Goal: Task Accomplishment & Management: Use online tool/utility

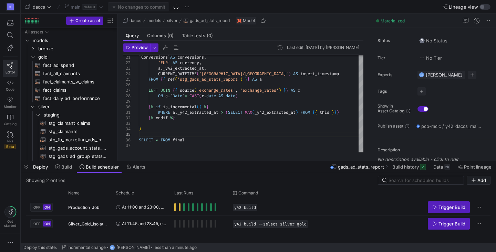
scroll to position [0, 2]
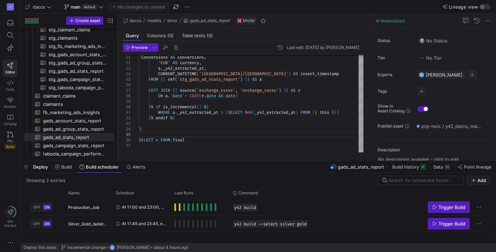
click at [7, 188] on div "D Editor Code Monitor Catalog PRs Beta Get started" at bounding box center [10, 126] width 20 height 252
